Goal: Transaction & Acquisition: Subscribe to service/newsletter

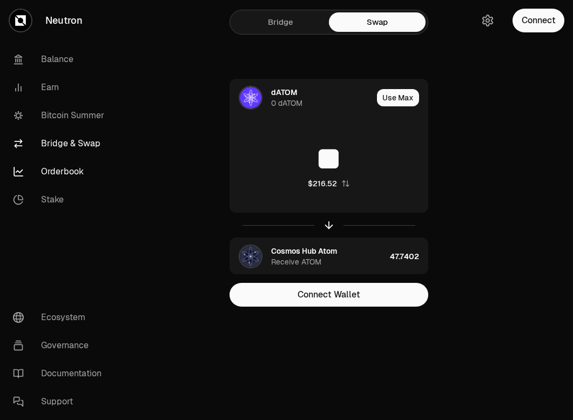
click at [71, 172] on link "Orderbook" at bounding box center [60, 172] width 112 height 28
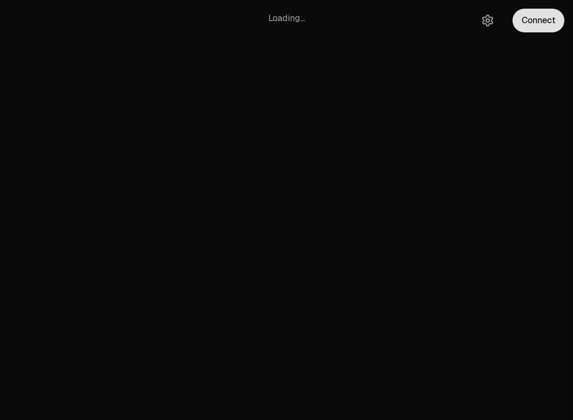
click at [537, 22] on button "Connect" at bounding box center [539, 21] width 52 height 24
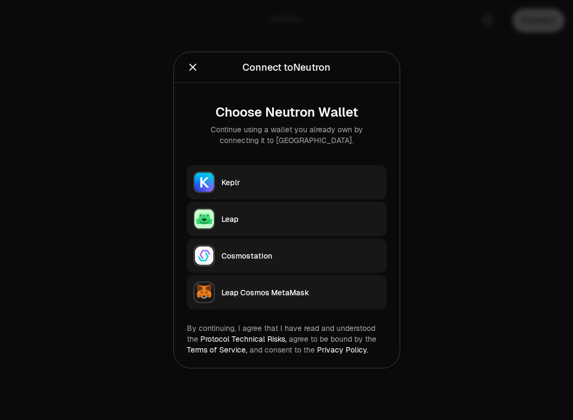
click at [327, 173] on button "Keplr" at bounding box center [287, 182] width 200 height 35
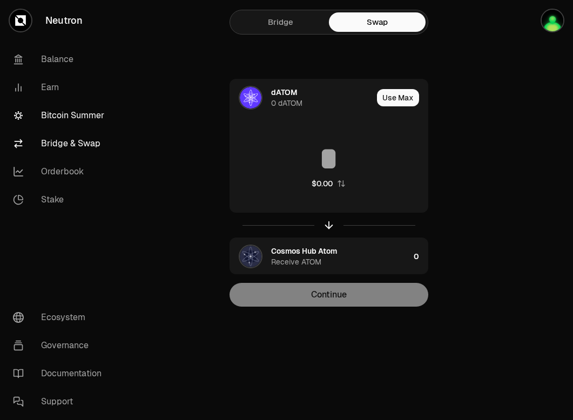
click at [75, 109] on link "Bitcoin Summer" at bounding box center [60, 116] width 112 height 28
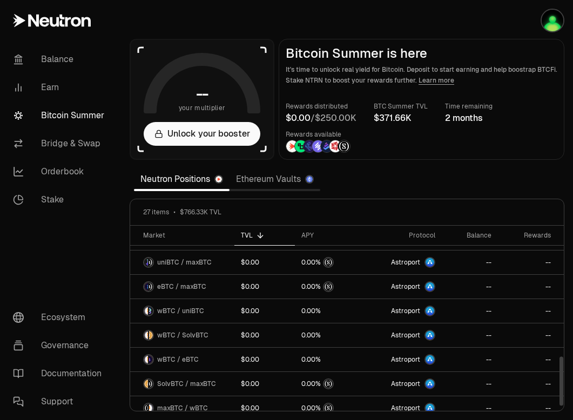
scroll to position [491, 0]
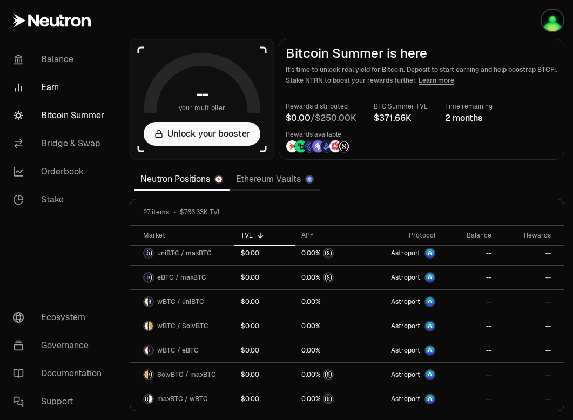
click at [53, 88] on link "Earn" at bounding box center [60, 87] width 112 height 28
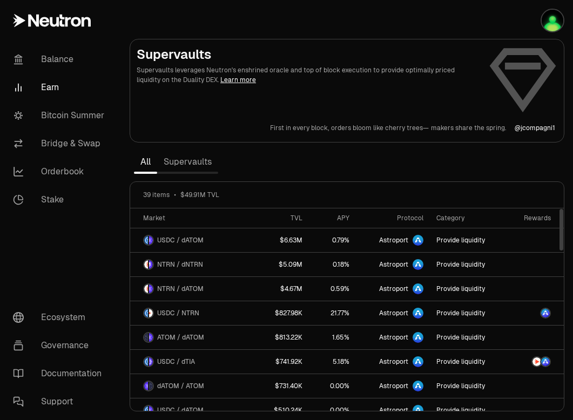
click at [193, 165] on link "Supervaults" at bounding box center [187, 162] width 61 height 22
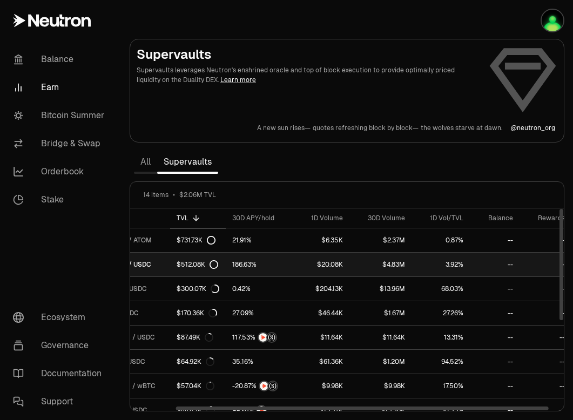
scroll to position [0, 59]
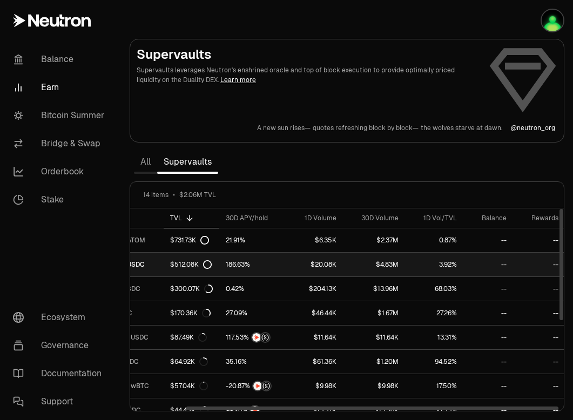
click at [362, 266] on link "$4.83M" at bounding box center [374, 265] width 62 height 24
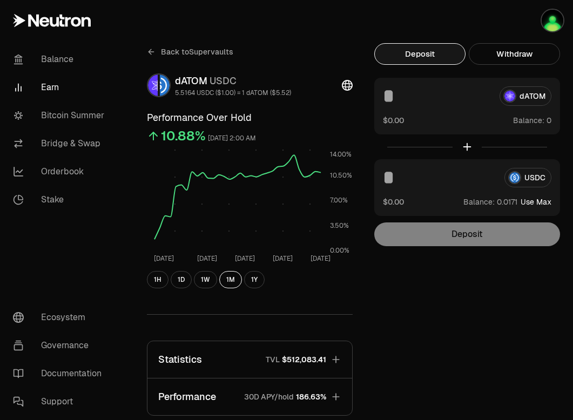
click at [426, 95] on input at bounding box center [437, 95] width 108 height 19
type input "***"
